Goal: Task Accomplishment & Management: Complete application form

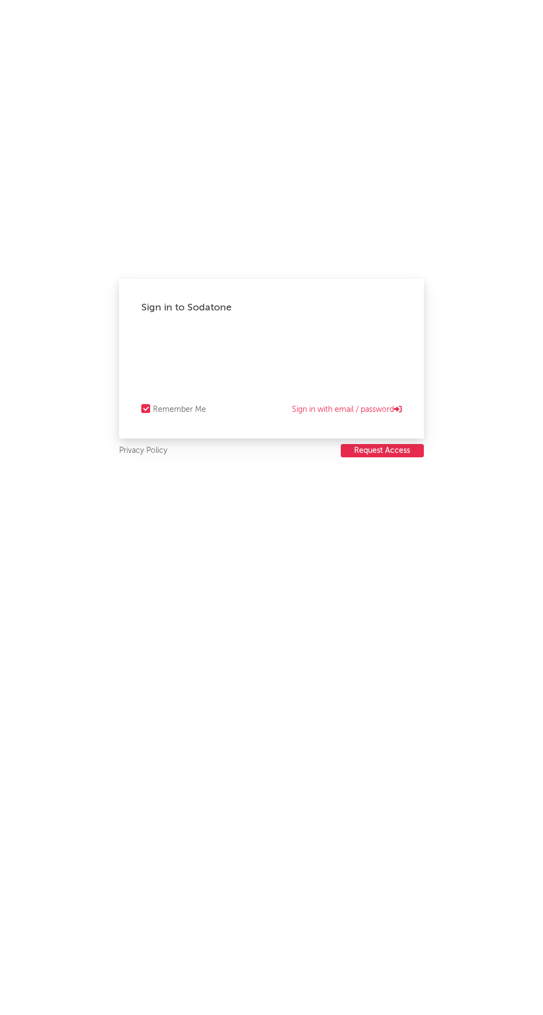
click at [412, 450] on button "Request Access" at bounding box center [382, 450] width 83 height 13
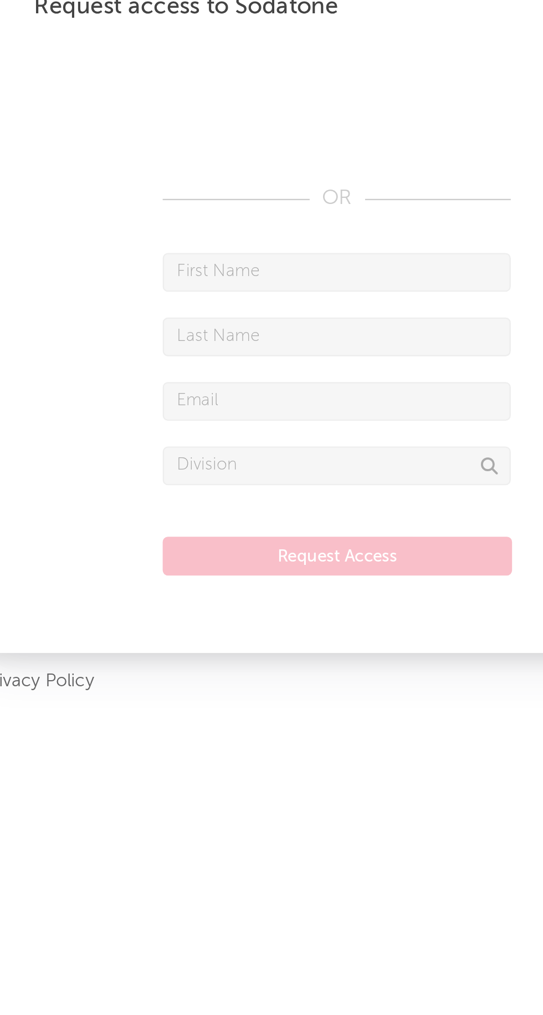
type input "[PERSON_NAME]"
type input "[EMAIL_ADDRESS][DOMAIN_NAME]"
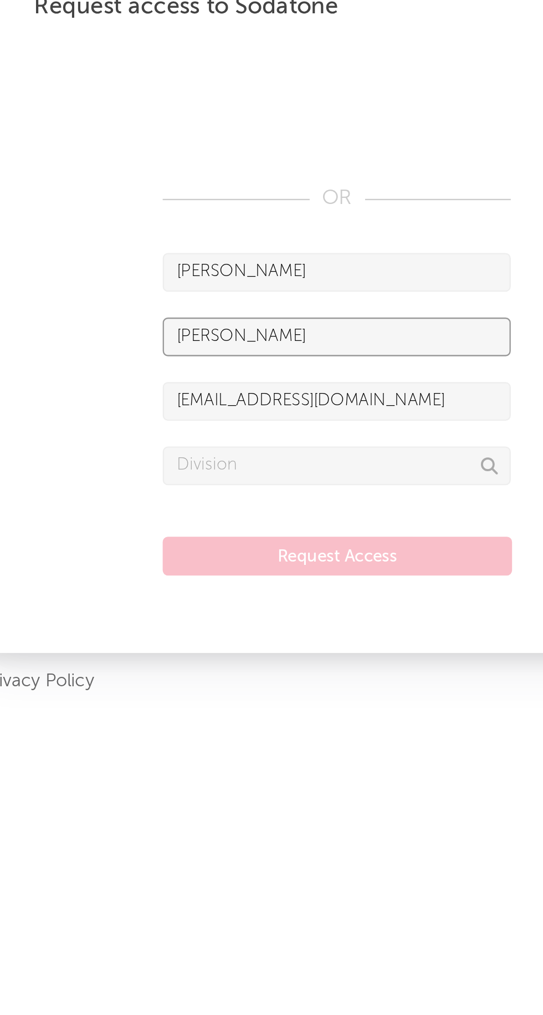
click at [305, 400] on input "[PERSON_NAME]" at bounding box center [272, 400] width 150 height 17
type input "G"
type input "[PERSON_NAME]"
click at [330, 455] on input "text" at bounding box center [272, 455] width 150 height 17
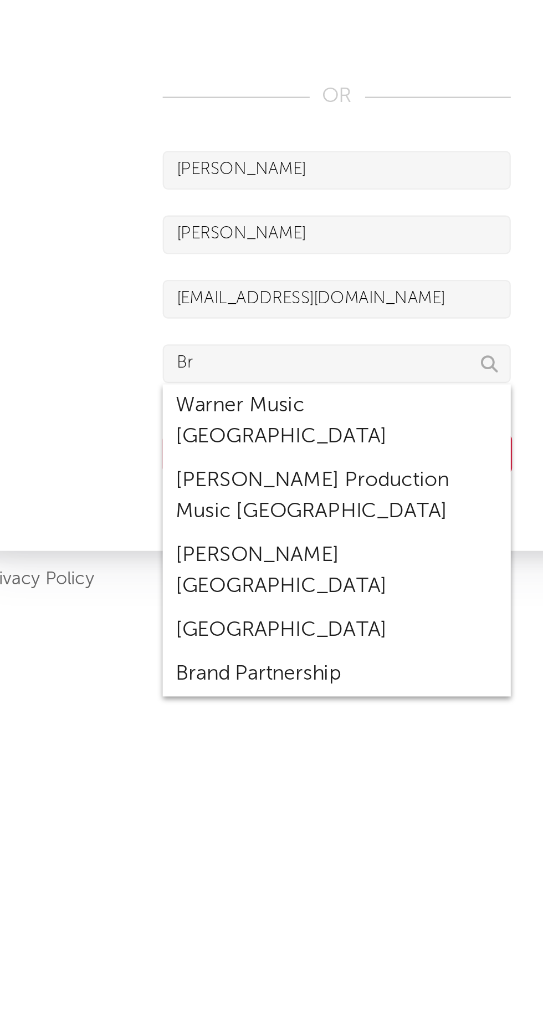
click at [312, 472] on div "Warner Music [GEOGRAPHIC_DATA]" at bounding box center [272, 480] width 150 height 32
type input "Warner Music [GEOGRAPHIC_DATA]"
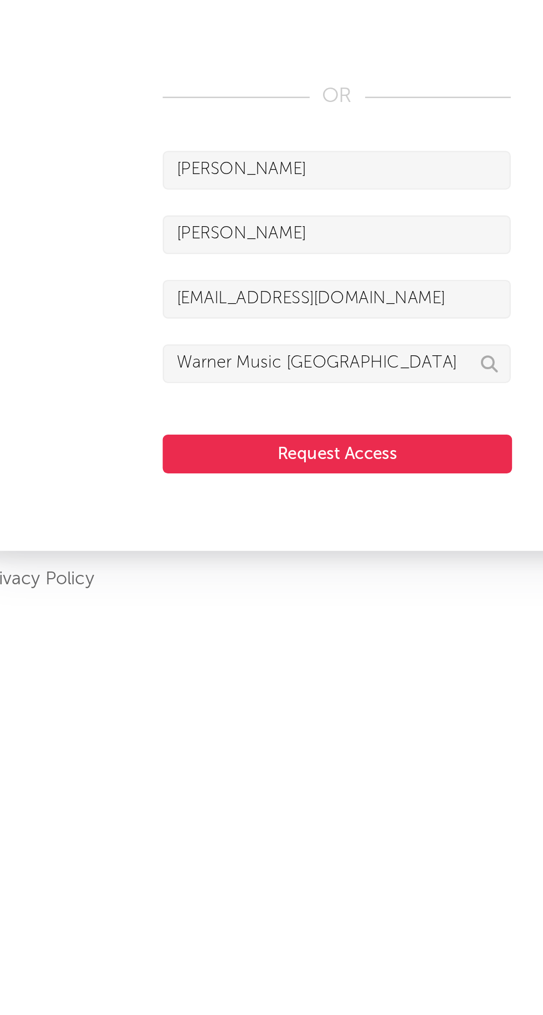
click at [337, 490] on button "Request Access" at bounding box center [272, 494] width 150 height 17
